Goal: Find specific page/section: Find specific page/section

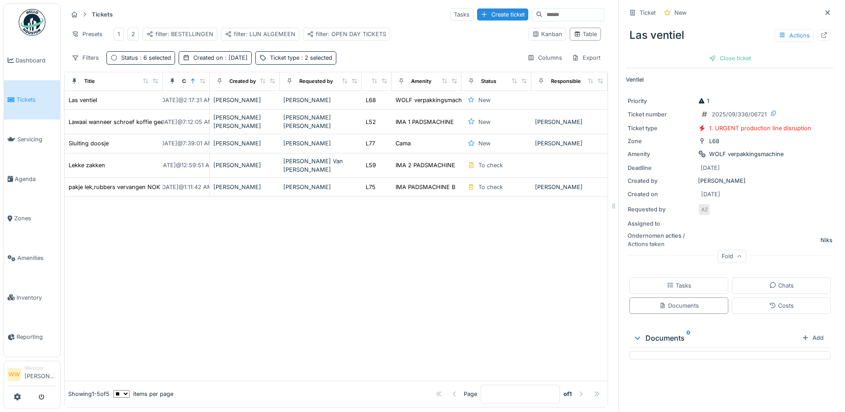
scroll to position [7, 0]
click at [353, 30] on div "filter: OPEN DAY TICKETS" at bounding box center [346, 34] width 79 height 8
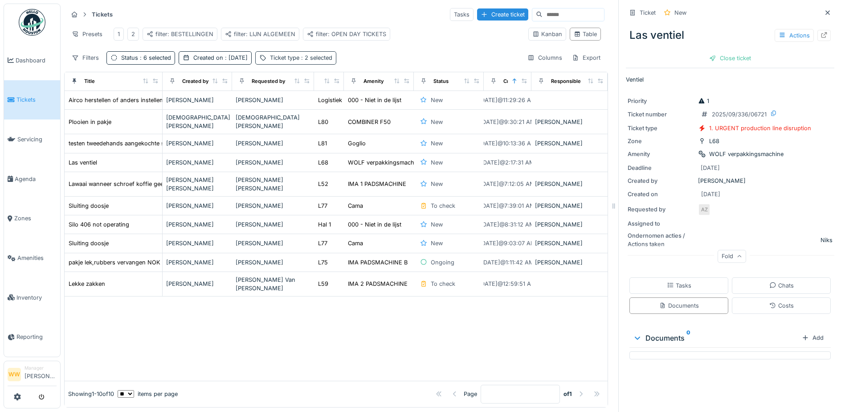
click at [326, 62] on div "Ticket type : 2 selected" at bounding box center [301, 57] width 62 height 8
click at [287, 61] on div "Ticket type : 2 selected" at bounding box center [301, 57] width 62 height 8
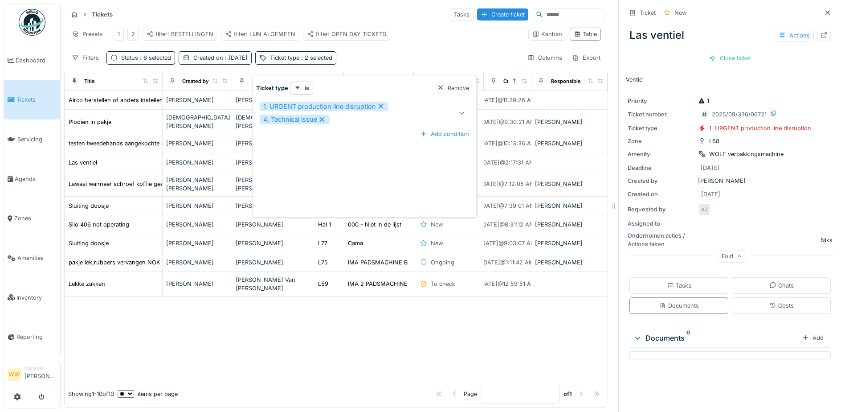
click at [455, 32] on div "Presets 1 2 filter: BESTELLINGEN filter: LIJN ALGEMEEN filter: OPEN DAY TICKETS" at bounding box center [295, 34] width 454 height 20
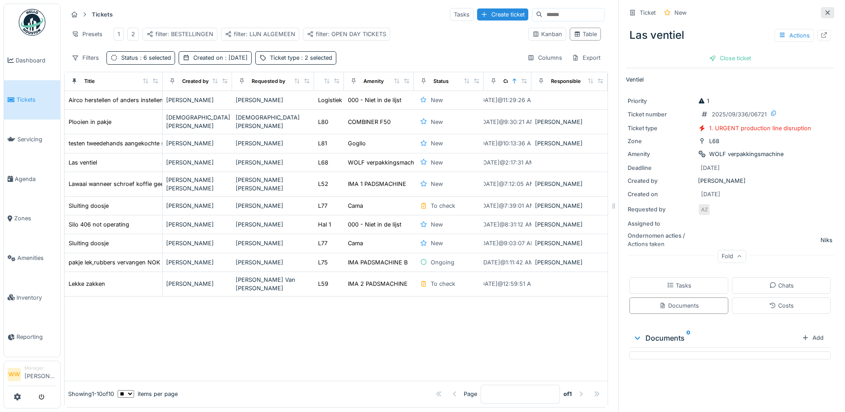
click at [824, 10] on icon at bounding box center [827, 13] width 7 height 6
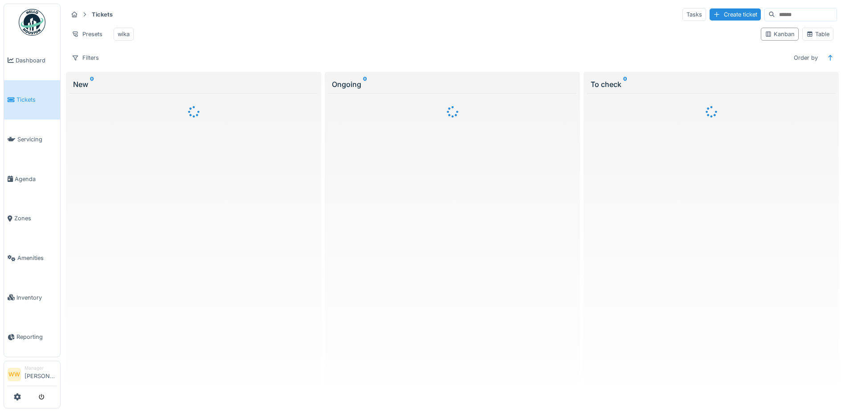
scroll to position [6, 0]
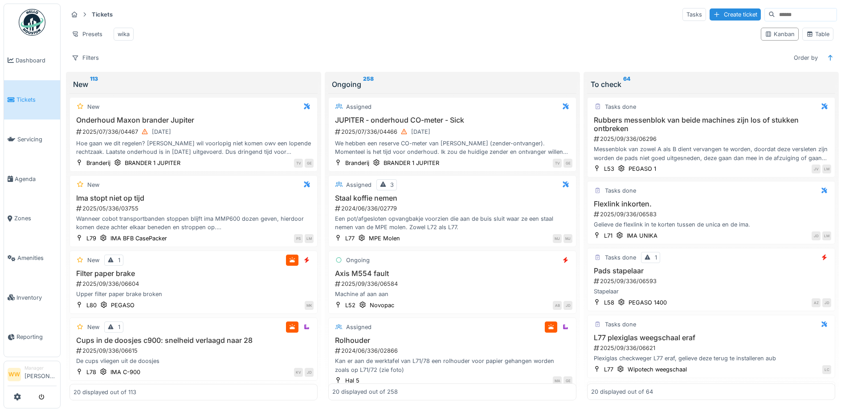
click at [812, 39] on div "Kanban Table" at bounding box center [798, 34] width 80 height 20
click at [812, 35] on div "Table" at bounding box center [818, 34] width 23 height 8
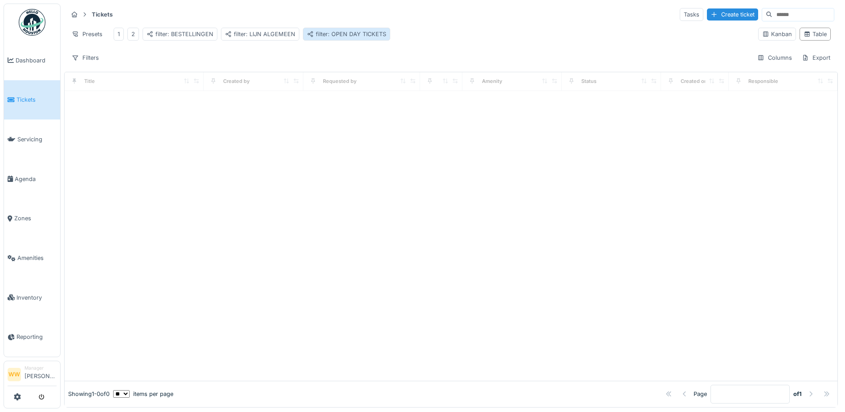
click at [365, 30] on div "filter: OPEN DAY TICKETS" at bounding box center [346, 34] width 79 height 8
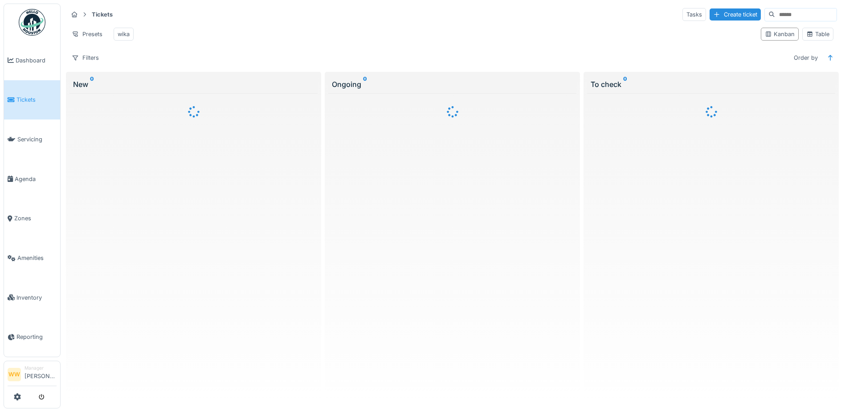
click at [813, 44] on div "Kanban Table" at bounding box center [798, 34] width 80 height 20
click at [817, 38] on div "Table" at bounding box center [818, 34] width 23 height 8
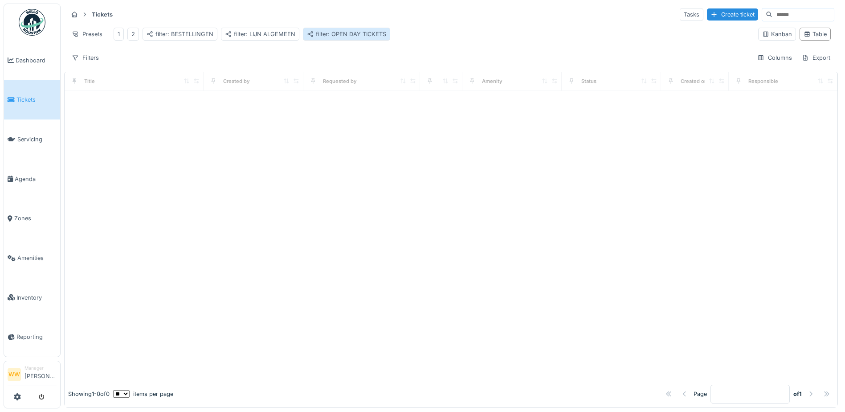
click at [339, 40] on div "filter: OPEN DAY TICKETS" at bounding box center [346, 34] width 87 height 13
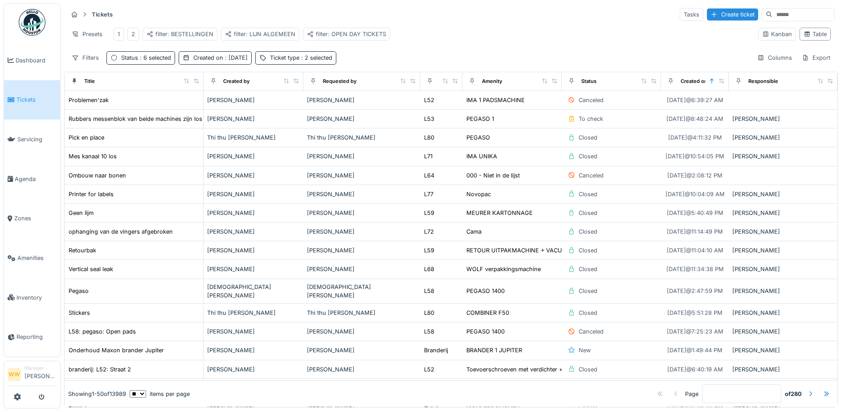
drag, startPoint x: 362, startPoint y: 38, endPoint x: 393, endPoint y: 33, distance: 31.6
click at [363, 38] on div "filter: OPEN DAY TICKETS" at bounding box center [346, 34] width 79 height 8
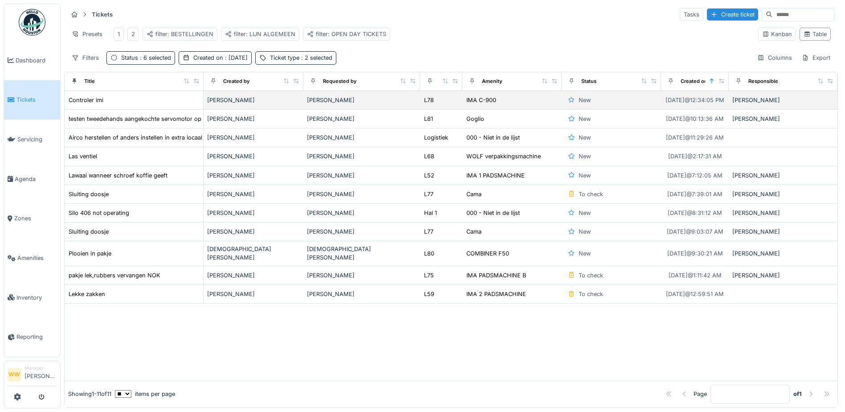
drag, startPoint x: 337, startPoint y: 108, endPoint x: 333, endPoint y: 113, distance: 6.0
click at [336, 104] on div "[PERSON_NAME]" at bounding box center [362, 100] width 110 height 8
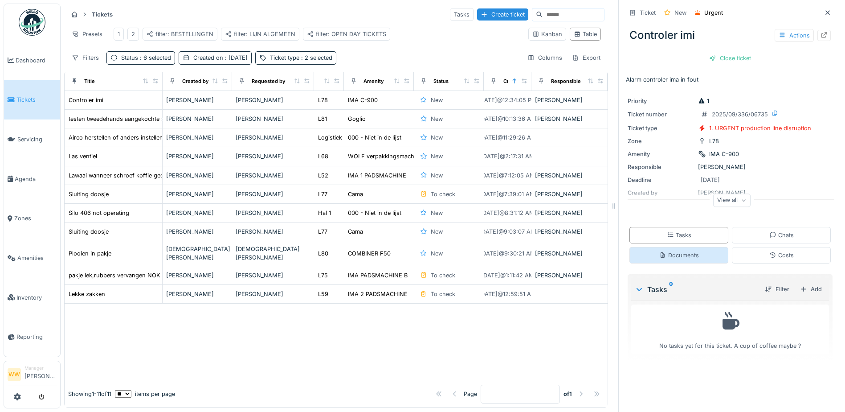
click at [686, 254] on div "Documents" at bounding box center [680, 255] width 40 height 8
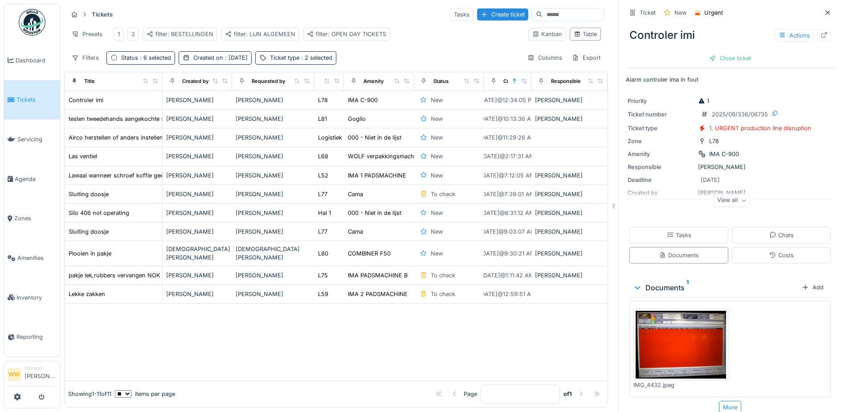
scroll to position [11, 0]
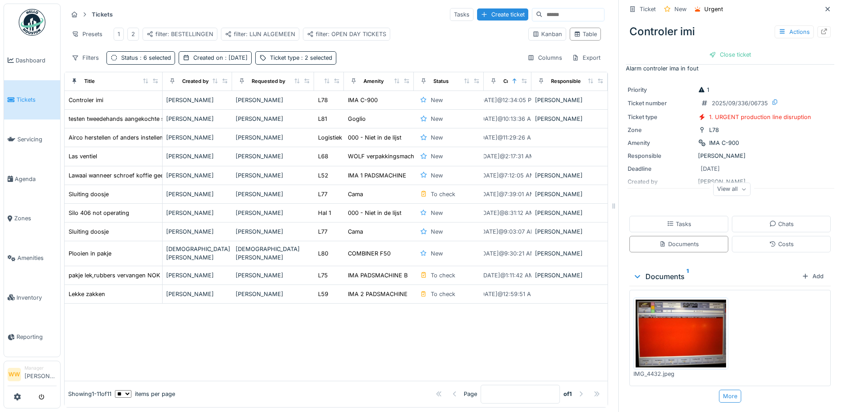
click at [700, 329] on img at bounding box center [681, 333] width 90 height 68
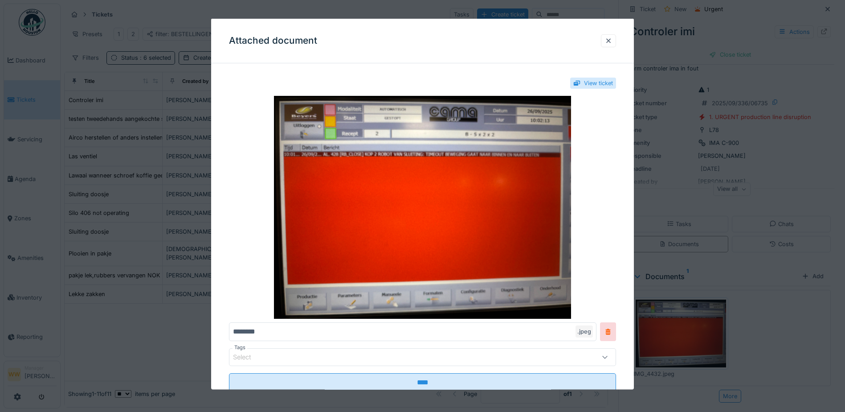
click at [708, 74] on div at bounding box center [422, 206] width 845 height 412
